Goal: Check status: Check status

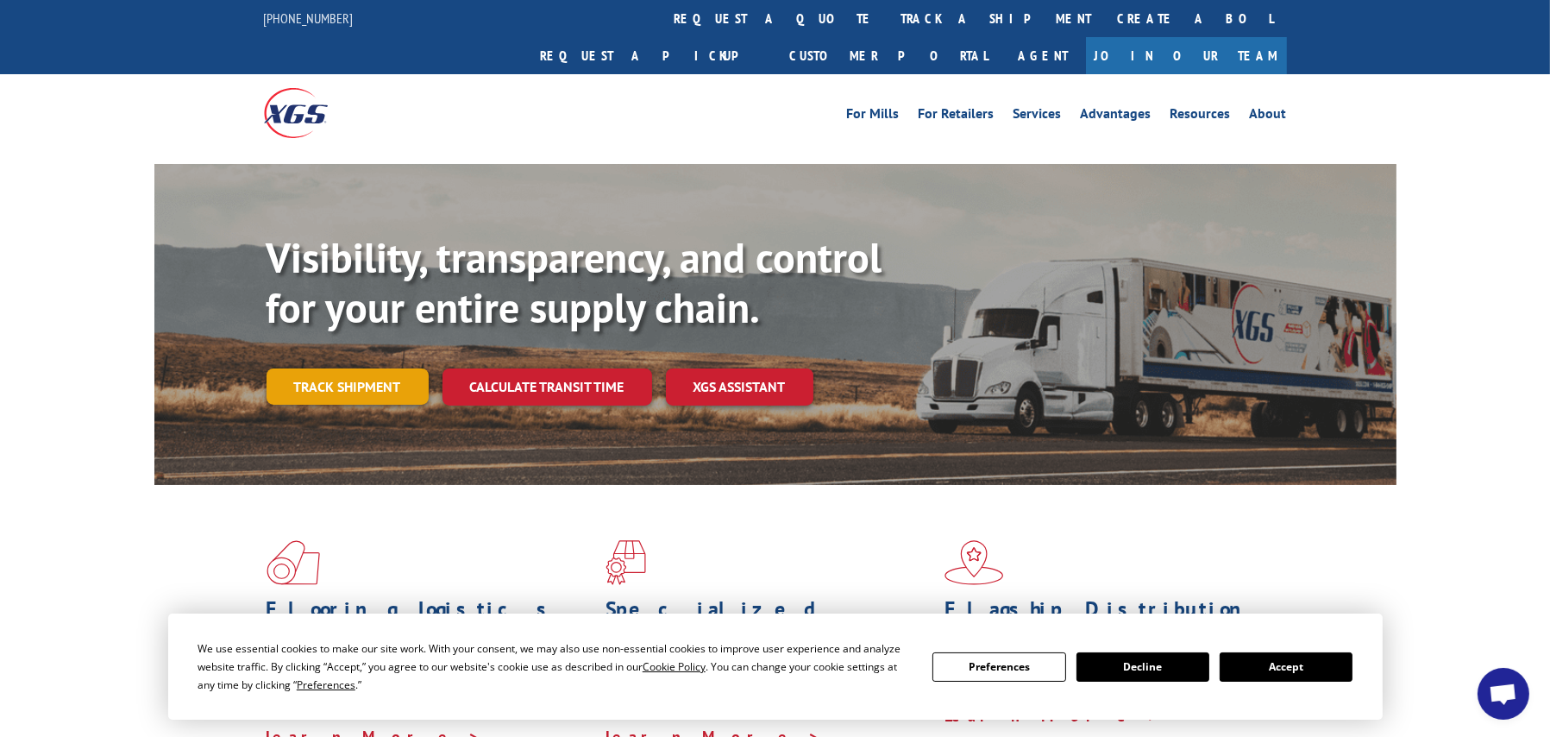
click at [358, 368] on link "Track shipment" at bounding box center [348, 386] width 162 height 36
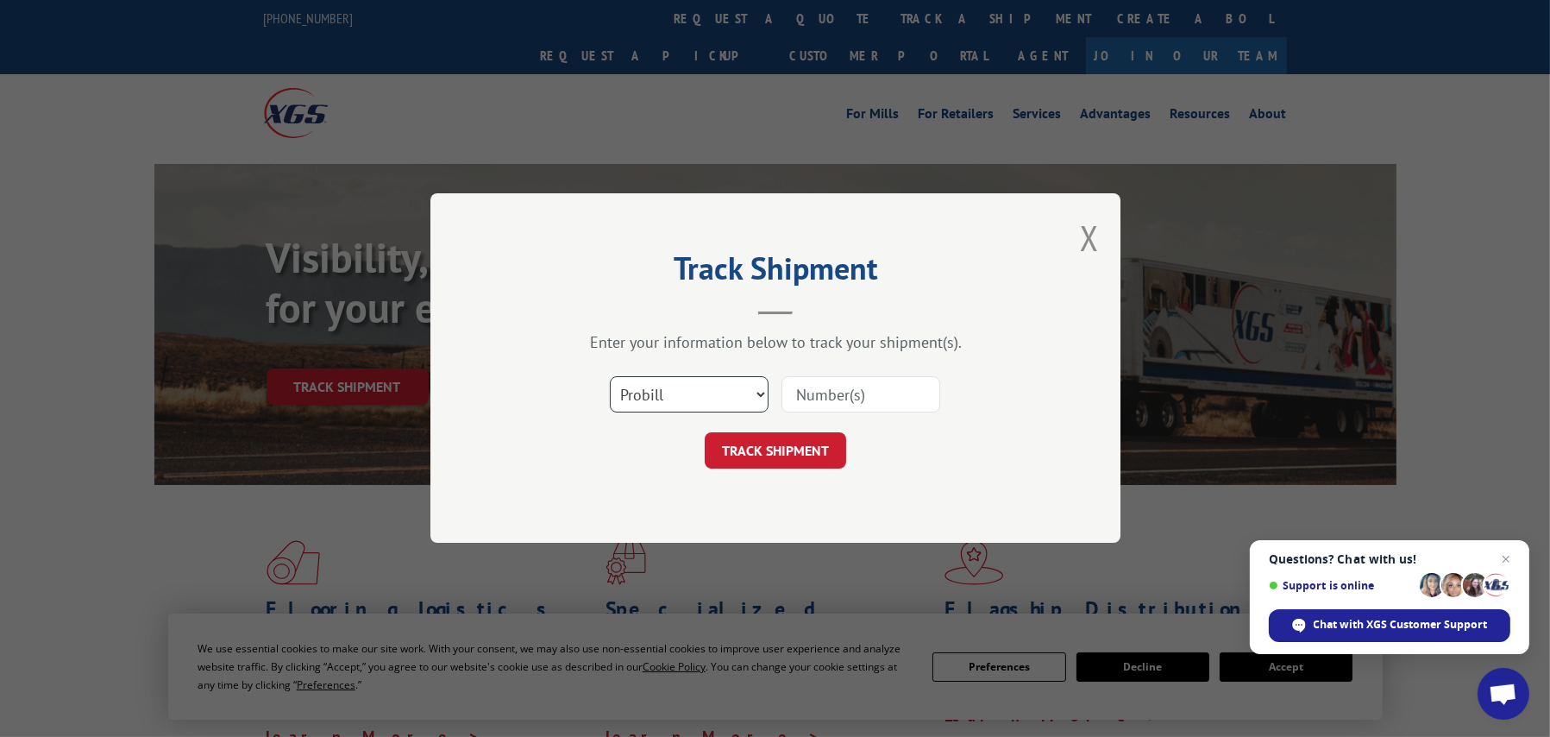
click at [679, 395] on select "Select category... Probill BOL PO" at bounding box center [689, 395] width 159 height 36
select select "bol"
click at [610, 377] on select "Select category... Probill BOL PO" at bounding box center [689, 395] width 159 height 36
click at [803, 396] on input at bounding box center [860, 395] width 159 height 36
paste input "5569277"
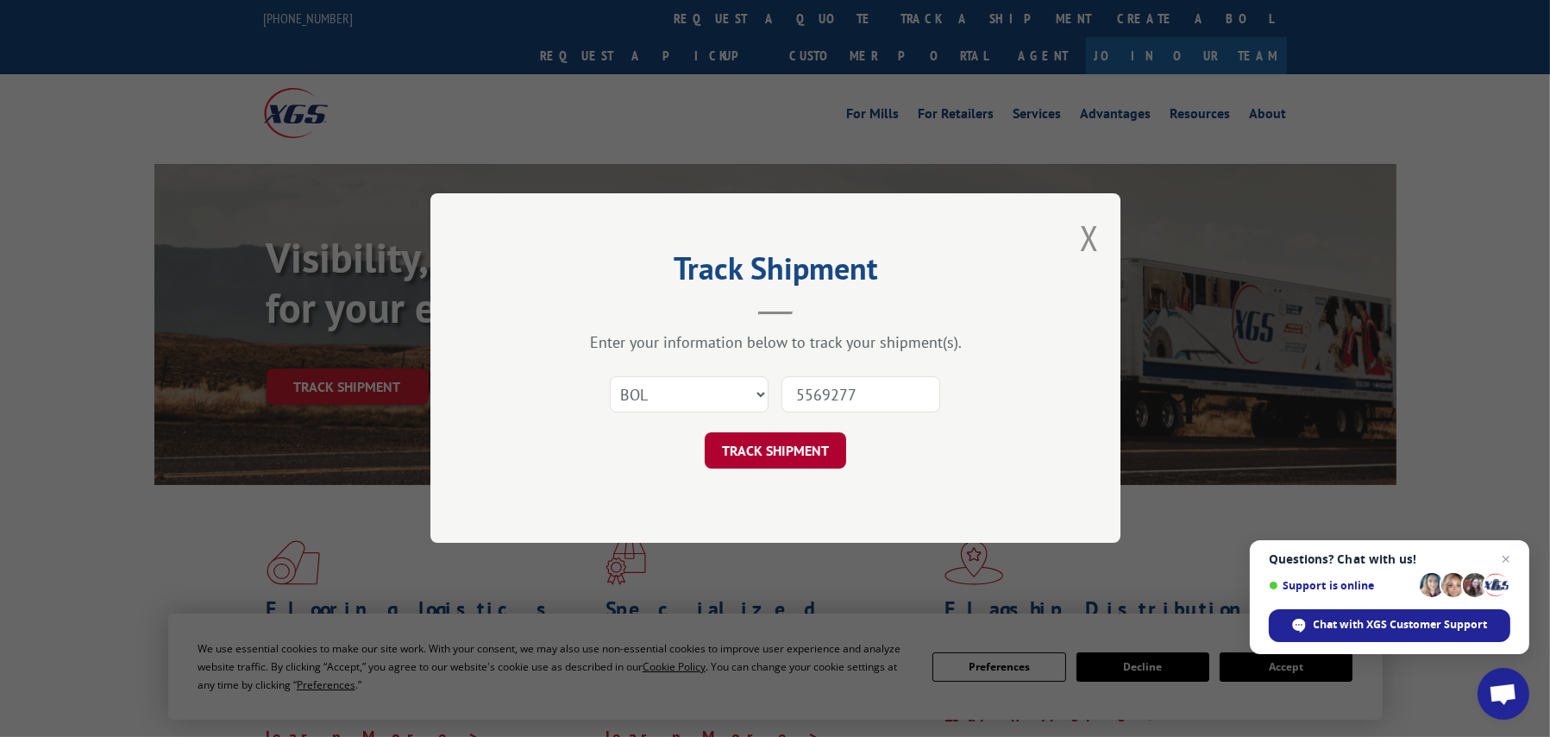
type input "5569277"
click at [784, 446] on button "TRACK SHIPMENT" at bounding box center [775, 451] width 141 height 36
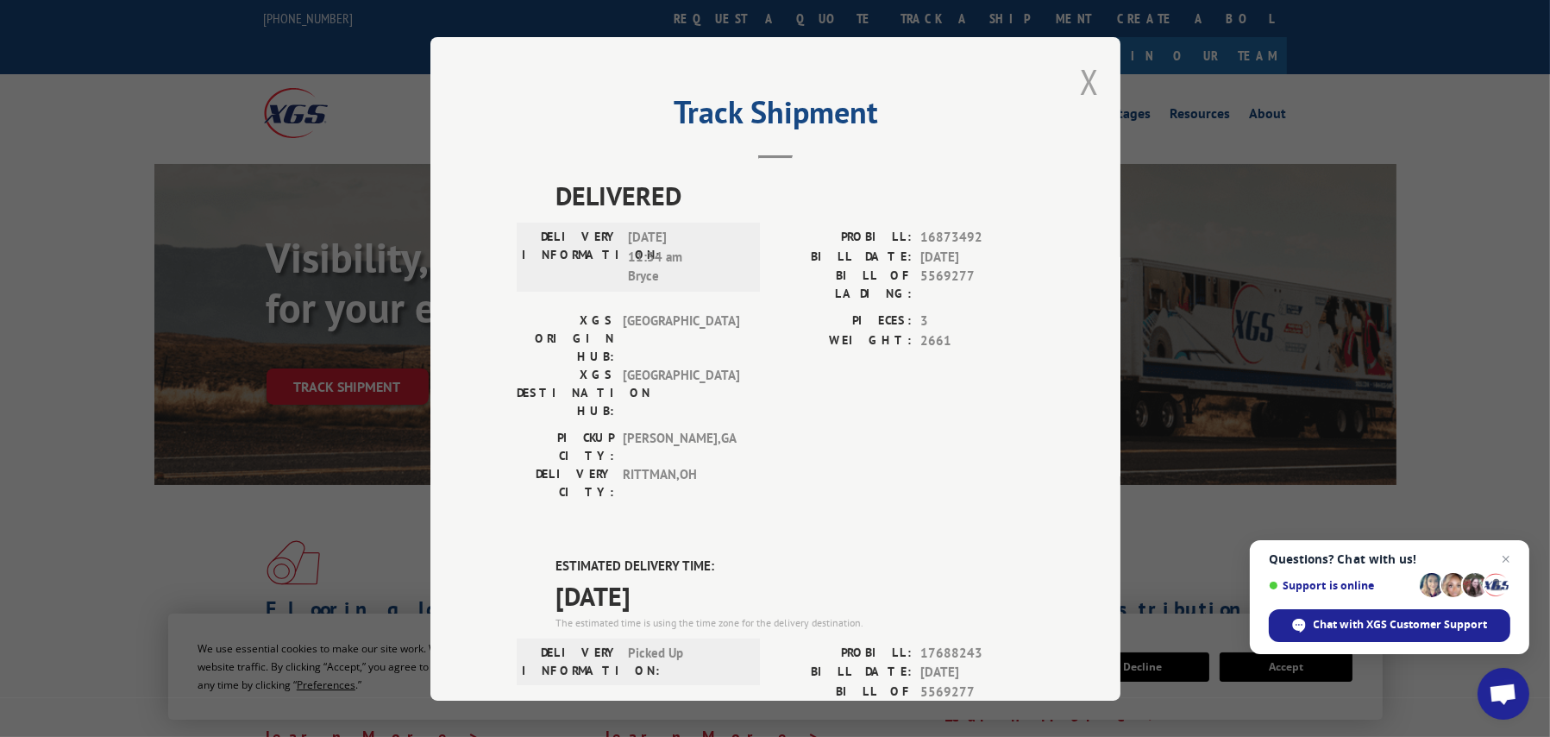
click at [1080, 78] on button "Close modal" at bounding box center [1089, 82] width 19 height 46
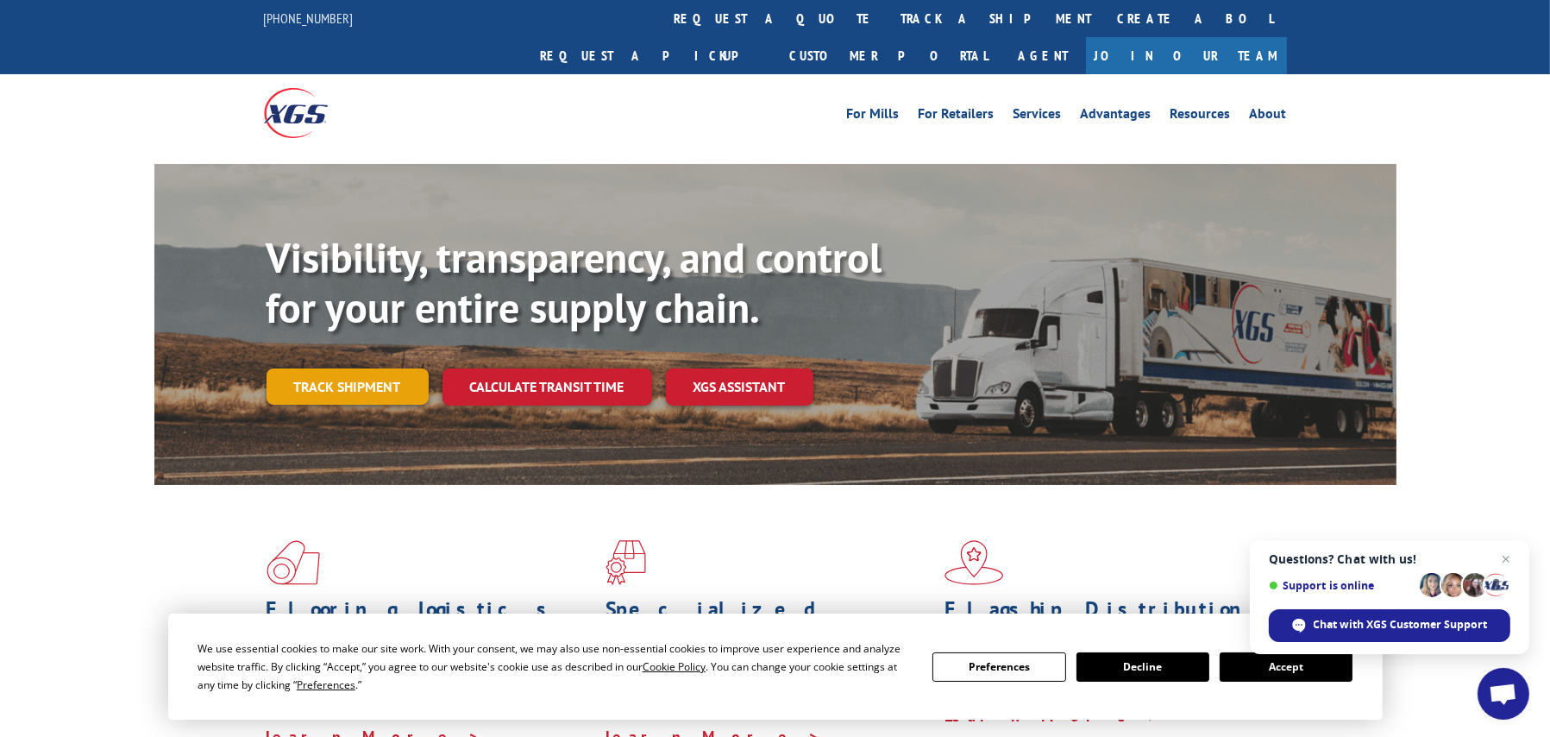
click at [326, 368] on link "Track shipment" at bounding box center [348, 386] width 162 height 36
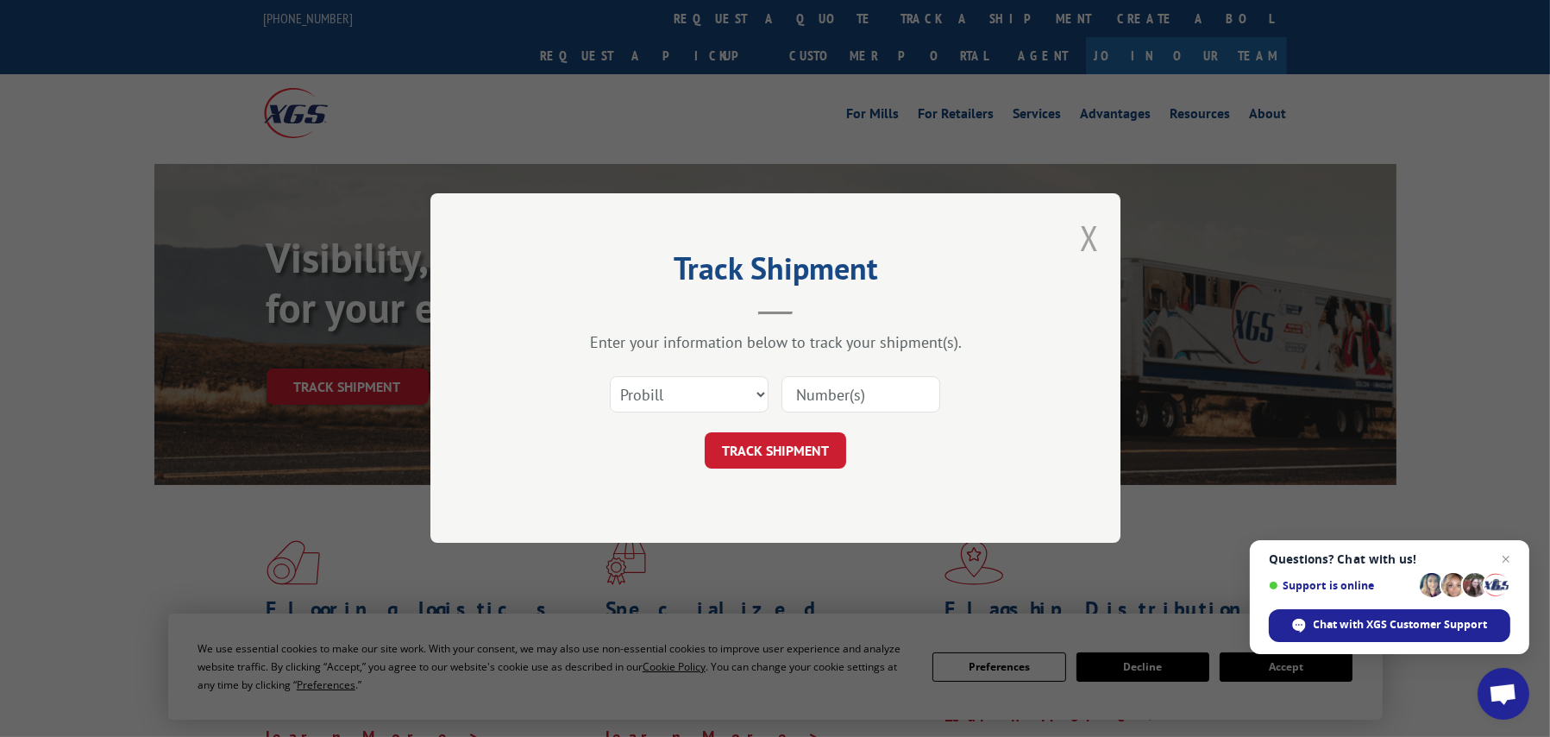
click at [1091, 227] on button "Close modal" at bounding box center [1089, 238] width 19 height 46
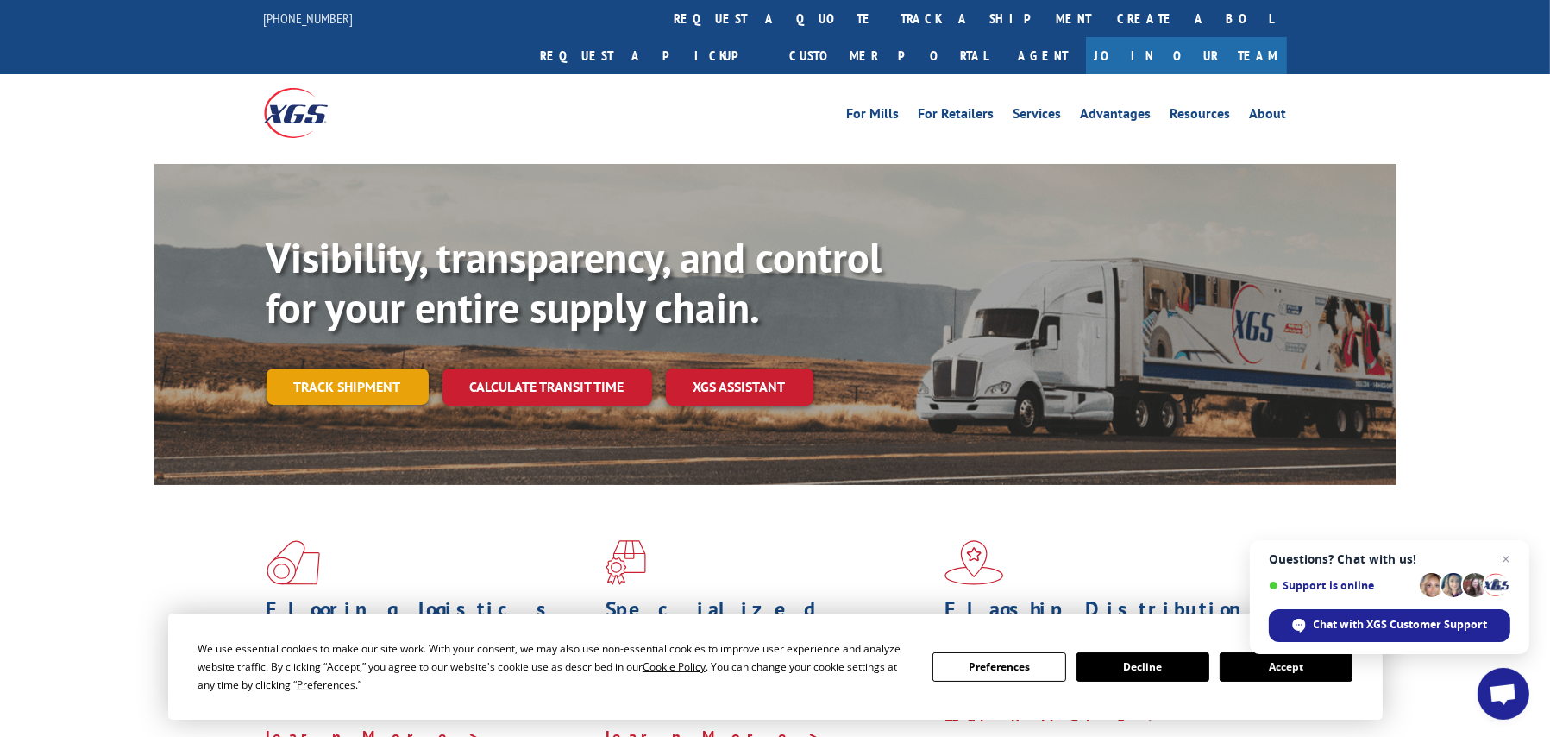
click at [386, 368] on link "Track shipment" at bounding box center [348, 386] width 162 height 36
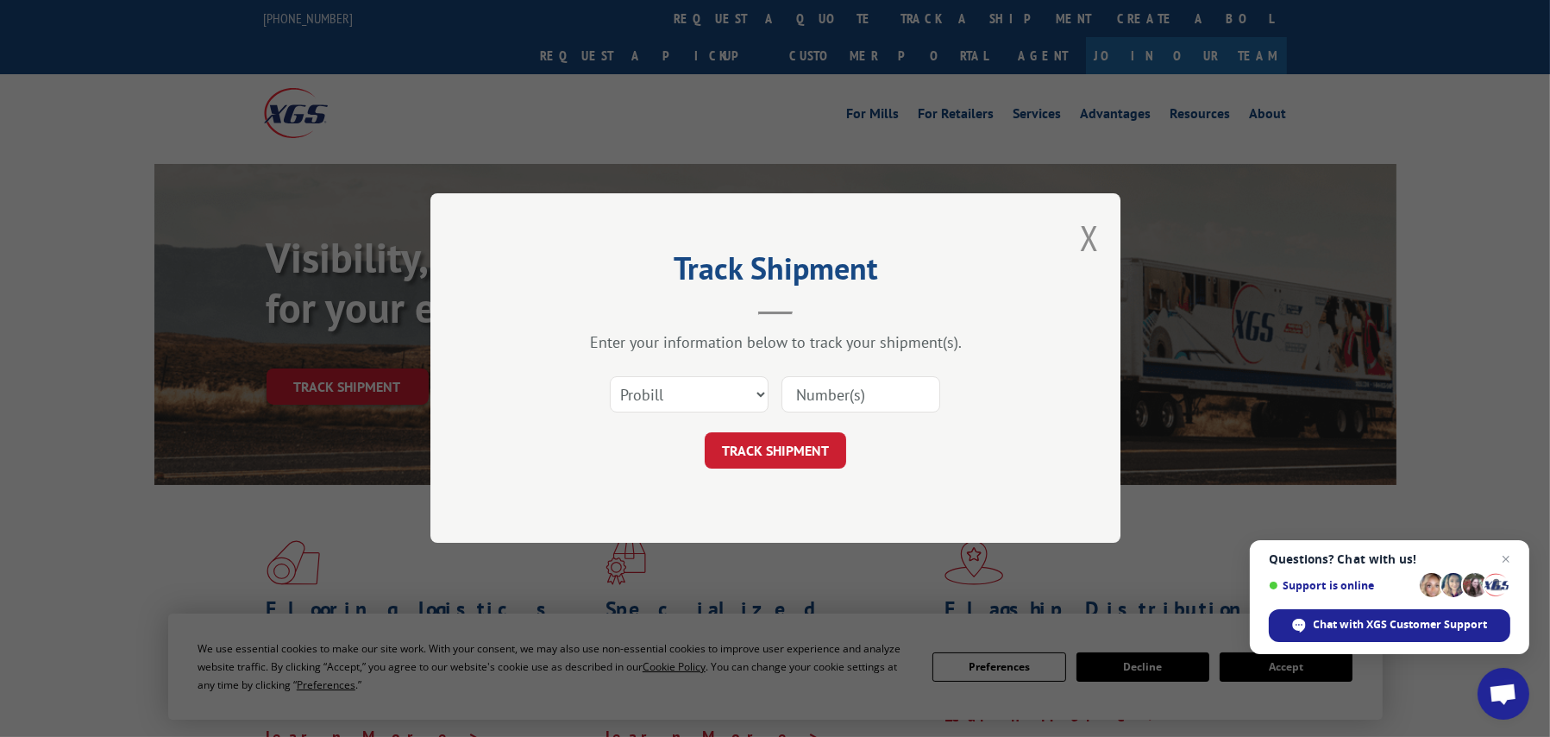
click at [842, 393] on input at bounding box center [860, 395] width 159 height 36
paste input "5590509"
type input "5590509"
click at [762, 456] on button "TRACK SHIPMENT" at bounding box center [775, 451] width 141 height 36
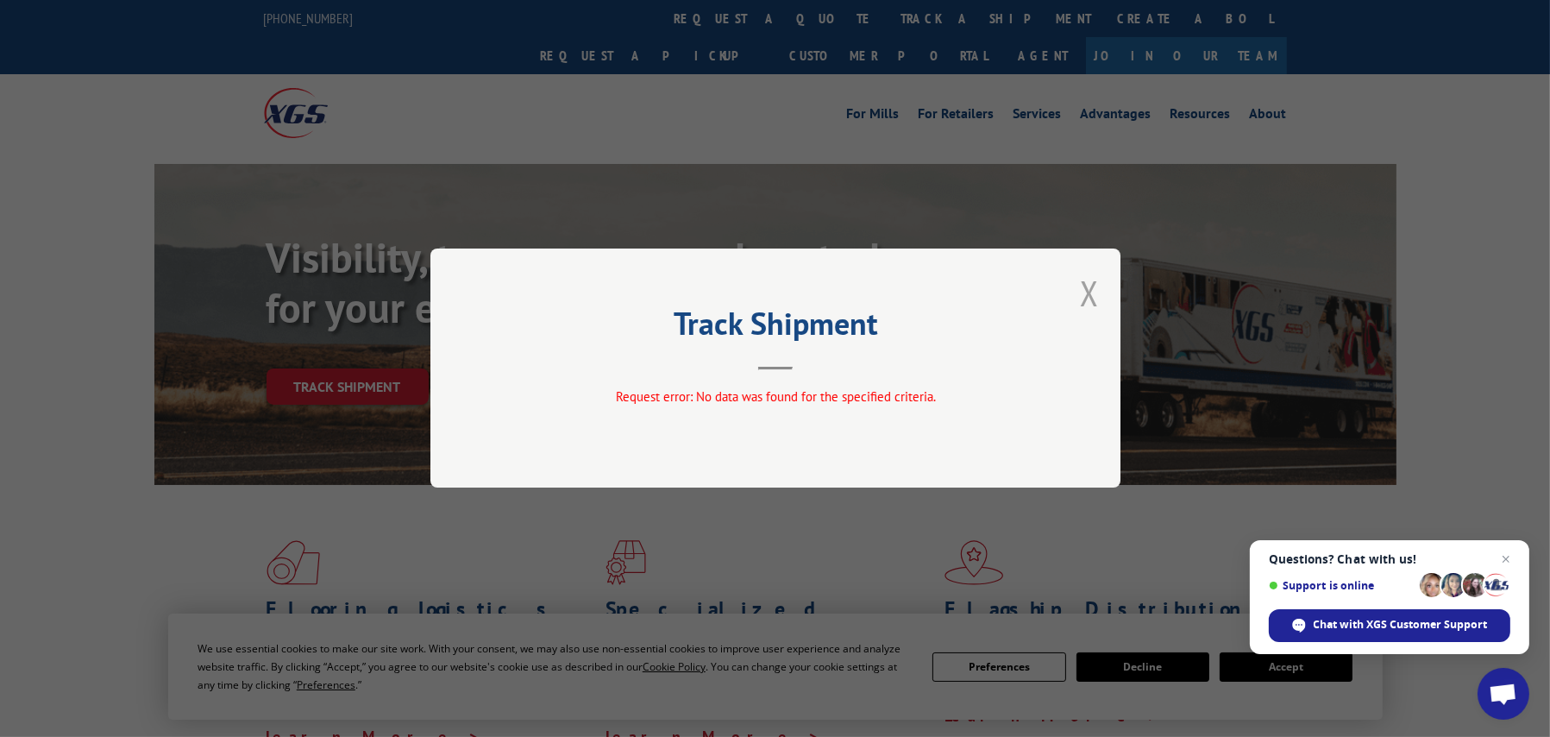
click at [1084, 289] on button "Close modal" at bounding box center [1089, 293] width 19 height 46
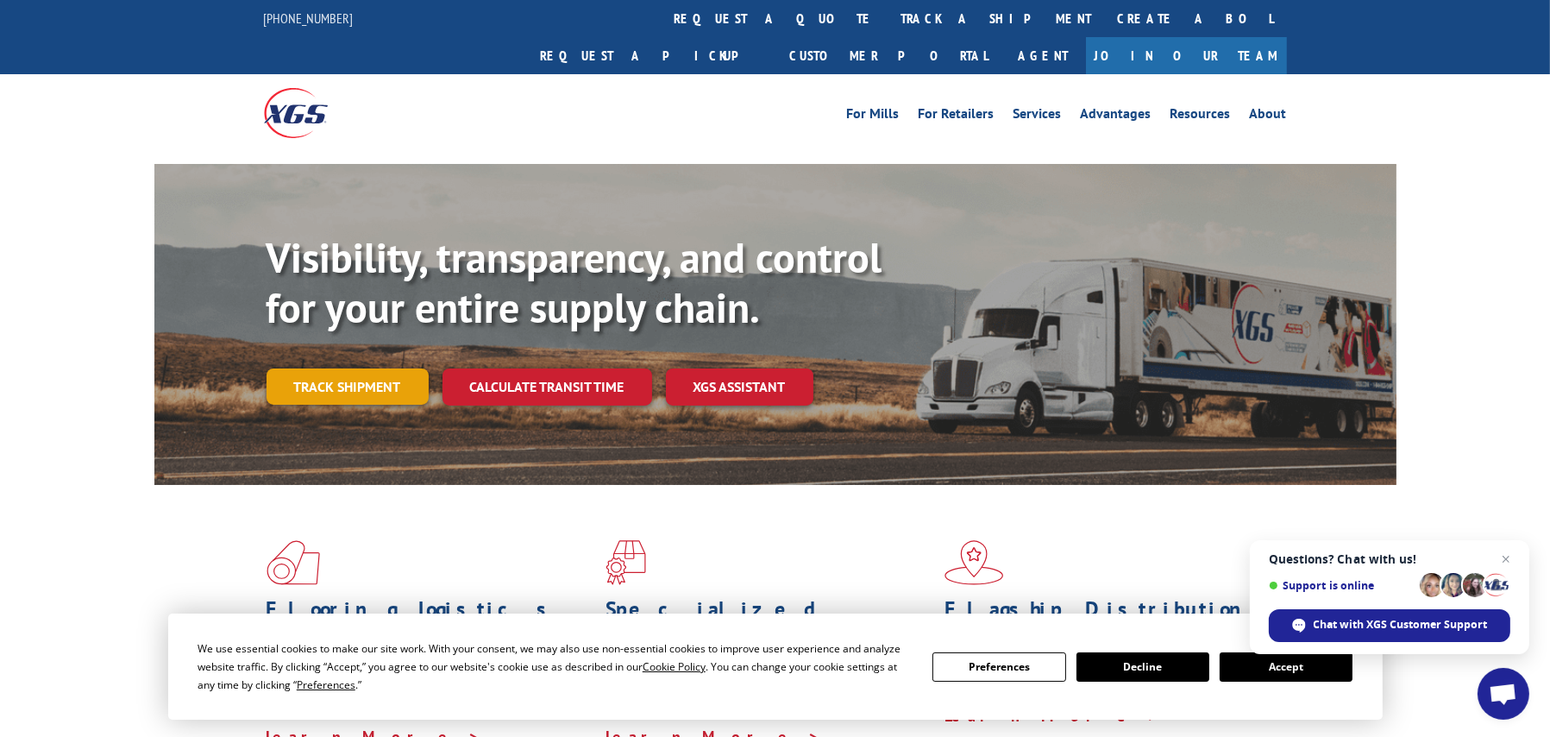
click at [323, 368] on link "Track shipment" at bounding box center [348, 386] width 162 height 36
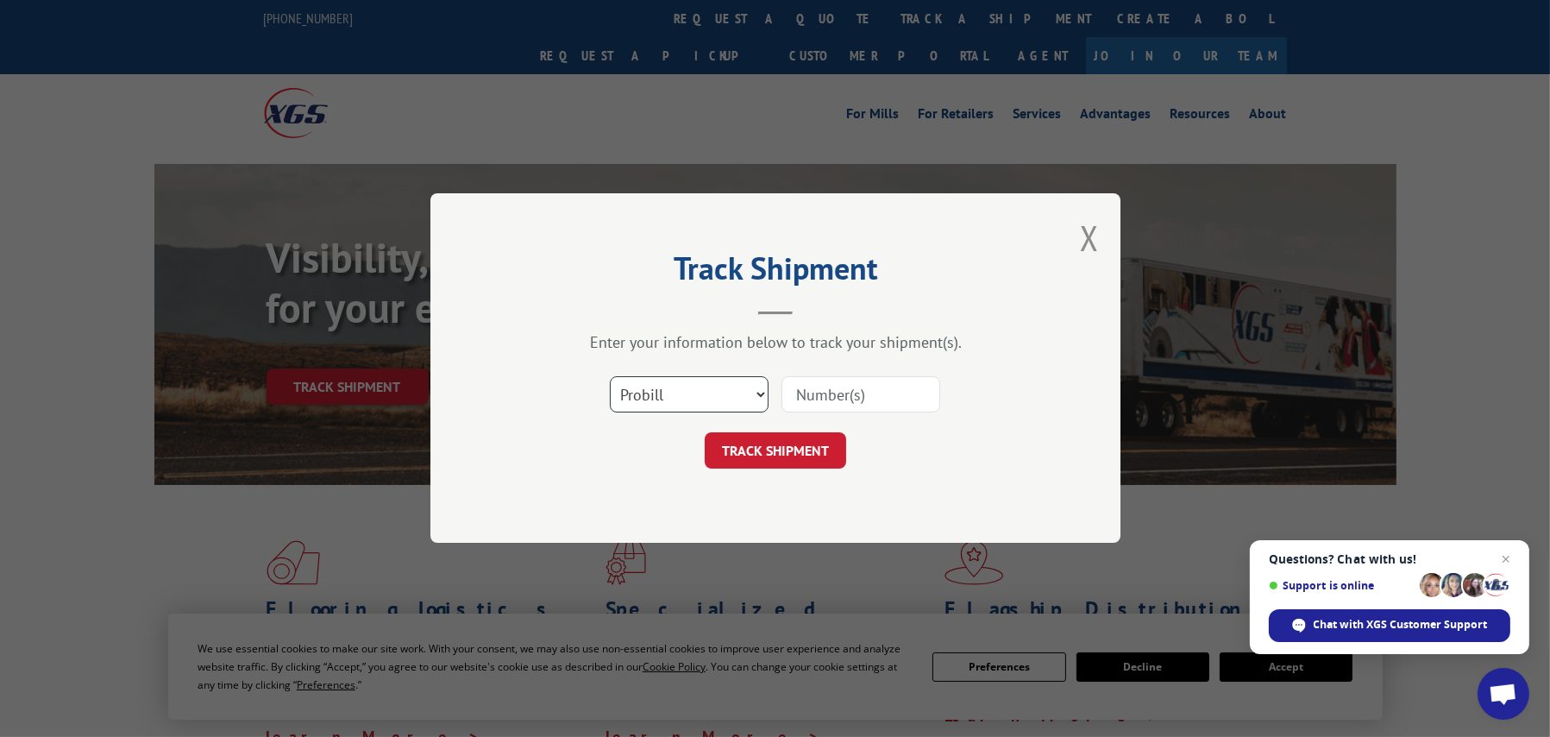
click at [712, 390] on select "Select category... Probill BOL PO" at bounding box center [689, 395] width 159 height 36
select select "bol"
click at [610, 377] on select "Select category... Probill BOL PO" at bounding box center [689, 395] width 159 height 36
click at [808, 387] on input at bounding box center [860, 395] width 159 height 36
paste input "5590509"
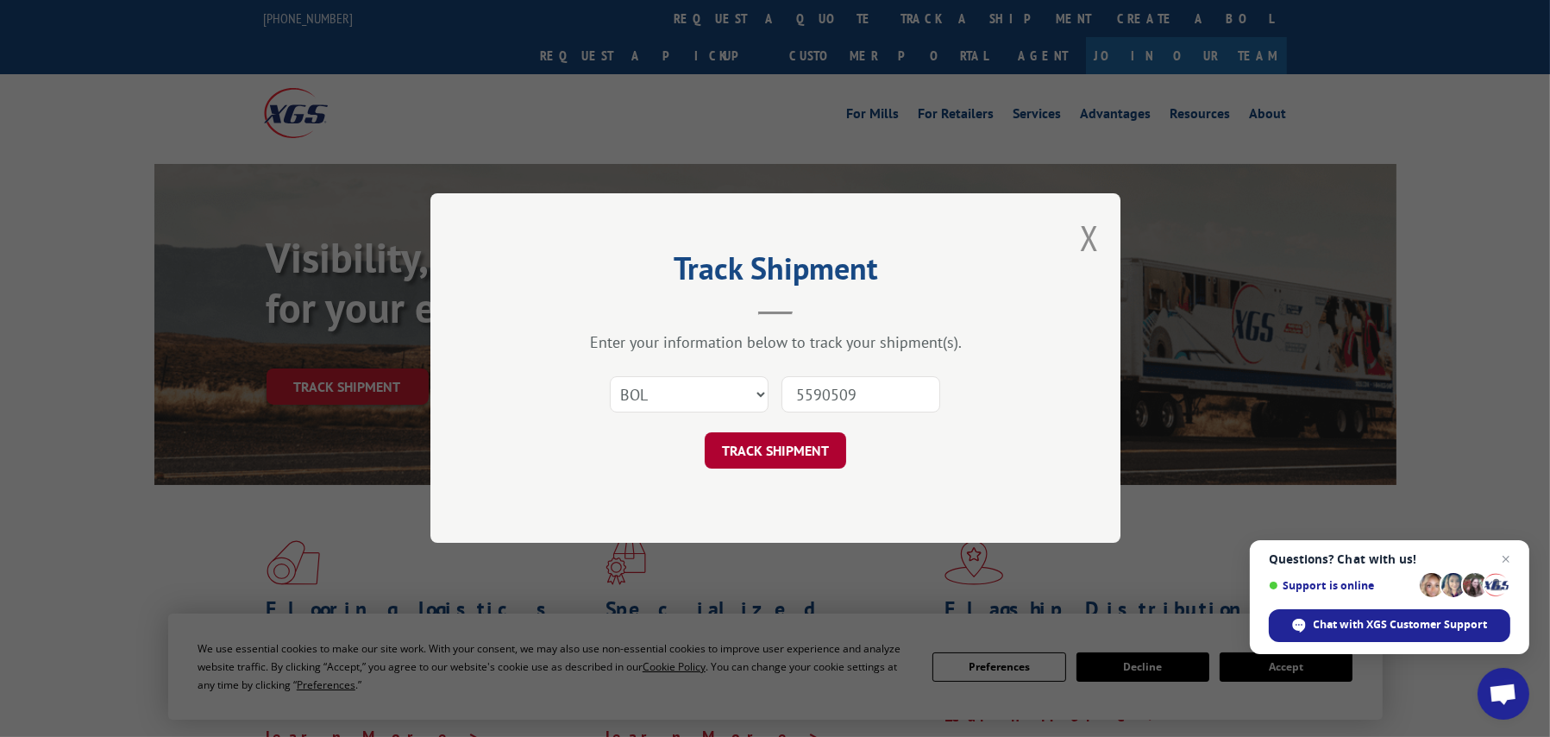
type input "5590509"
click at [777, 448] on button "TRACK SHIPMENT" at bounding box center [775, 451] width 141 height 36
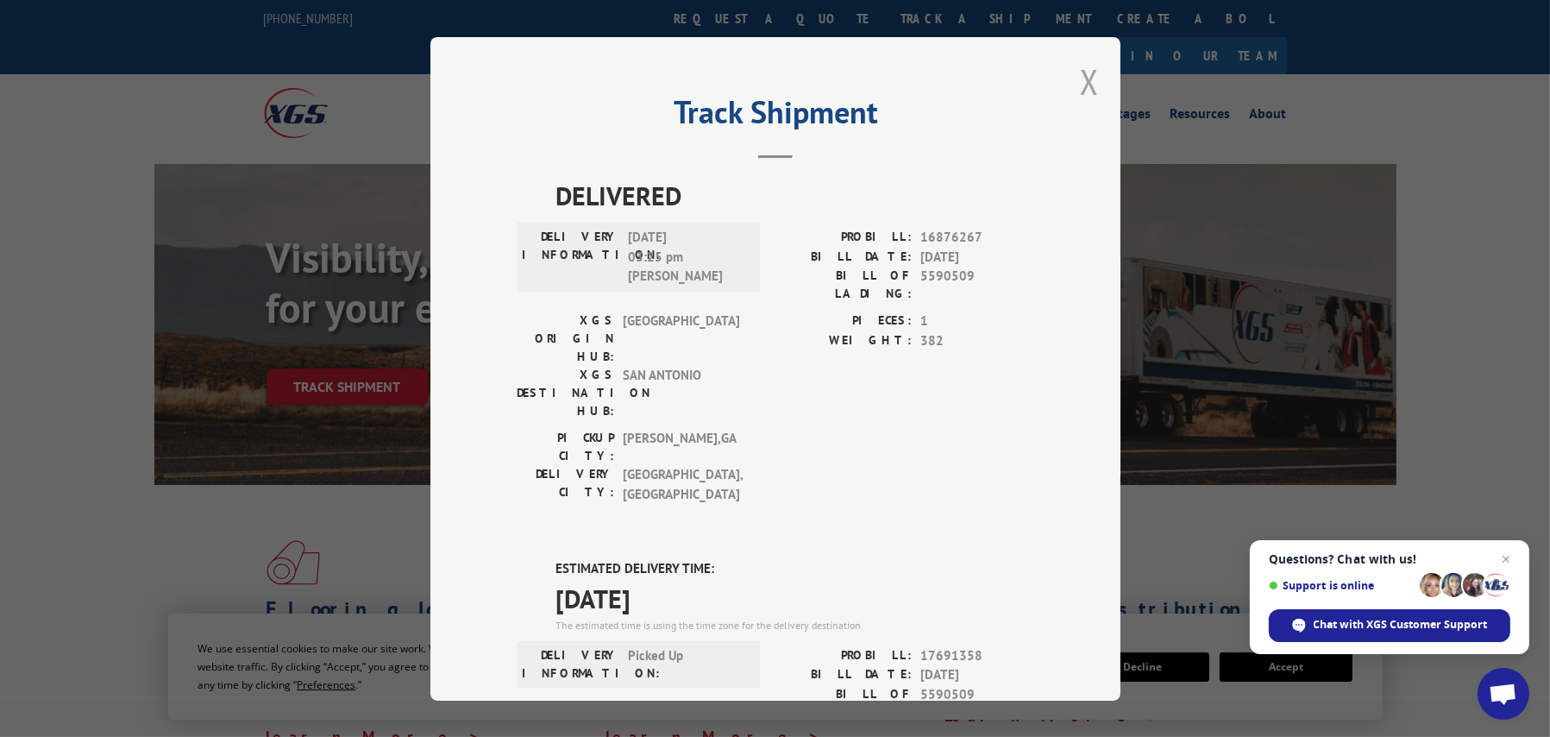
click at [1088, 85] on button "Close modal" at bounding box center [1089, 82] width 19 height 46
